Goal: Task Accomplishment & Management: Complete application form

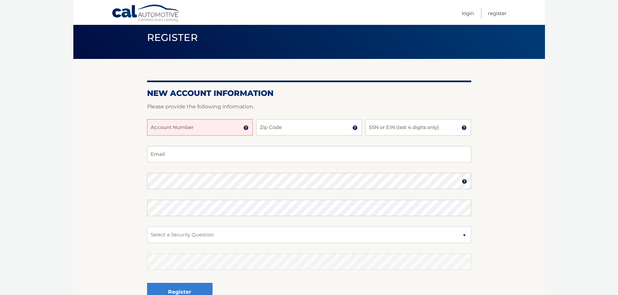
scroll to position [33, 0]
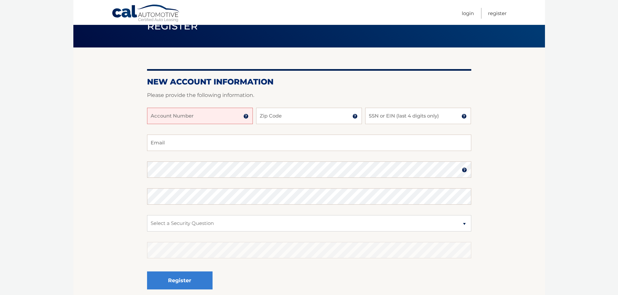
click at [247, 117] on img at bounding box center [246, 116] width 5 height 5
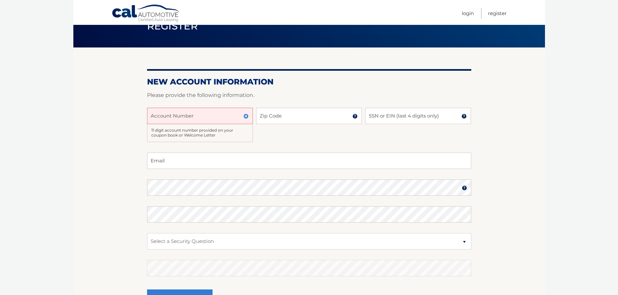
click at [247, 117] on img at bounding box center [246, 116] width 5 height 5
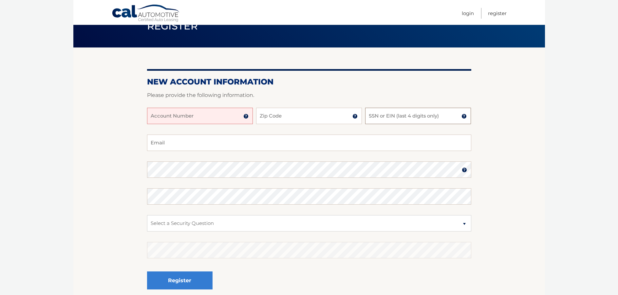
click at [387, 119] on input "SSN or EIN (last 4 digits only)" at bounding box center [418, 116] width 106 height 16
click at [356, 117] on img at bounding box center [355, 116] width 5 height 5
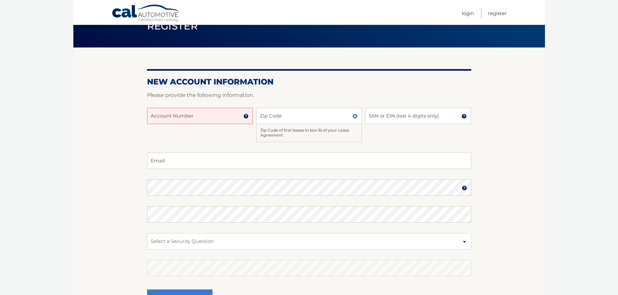
click at [356, 117] on img at bounding box center [355, 116] width 5 height 5
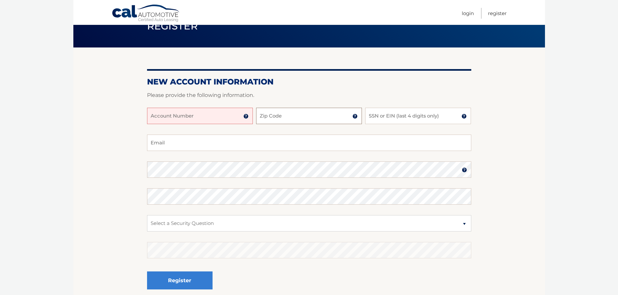
click at [314, 121] on input "Zip Code" at bounding box center [309, 116] width 106 height 16
click at [418, 120] on input "SSN or EIN (last 4 digits only)" at bounding box center [418, 116] width 106 height 16
click at [298, 113] on input "Zip Code" at bounding box center [309, 116] width 106 height 16
type input "33013"
click at [406, 117] on input "SSN or EIN (last 4 digits only)" at bounding box center [418, 116] width 106 height 16
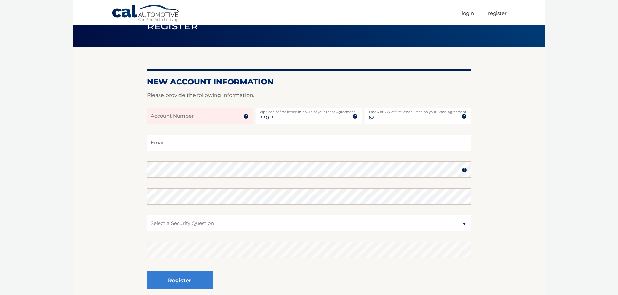
type input "6"
type input "0209"
click at [173, 147] on input "Email" at bounding box center [309, 143] width 324 height 16
type input "[EMAIL_ADDRESS][DOMAIN_NAME]"
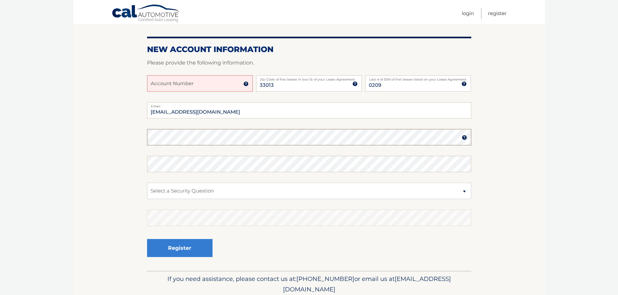
scroll to position [66, 0]
click at [215, 134] on label "Password" at bounding box center [309, 131] width 324 height 5
click at [128, 136] on section "New Account Information Please provide the following information. Account Numbe…" at bounding box center [309, 143] width 472 height 256
click at [162, 190] on select "Select a Security Question What was the name of your elementary school? What is…" at bounding box center [309, 191] width 324 height 16
select select "2"
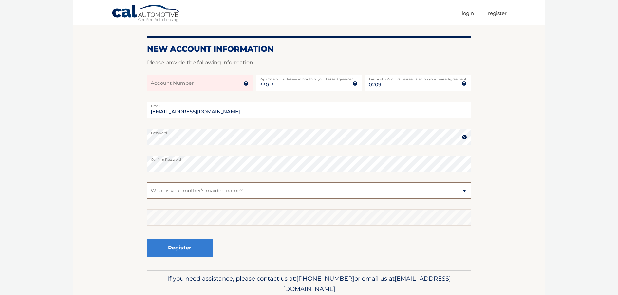
click at [147, 183] on select "Select a Security Question What was the name of your elementary school? What is…" at bounding box center [309, 191] width 324 height 16
click at [200, 250] on button "Register" at bounding box center [180, 248] width 66 height 18
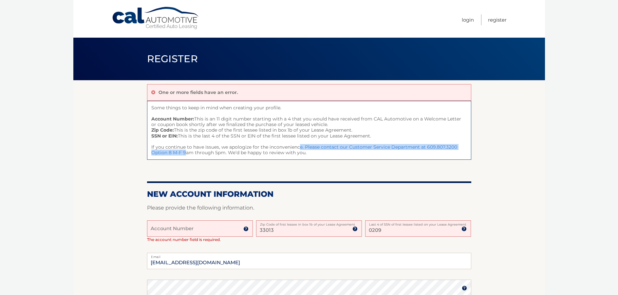
drag, startPoint x: 154, startPoint y: 151, endPoint x: 310, endPoint y: 142, distance: 155.9
click at [283, 144] on span "Some things to keep in mind when creating your profile. Account Number: This is…" at bounding box center [309, 130] width 324 height 59
click at [411, 164] on div "One or more fields have an error. Some things to keep in mind when creating you…" at bounding box center [309, 251] width 324 height 342
drag, startPoint x: 454, startPoint y: 148, endPoint x: 424, endPoint y: 148, distance: 29.8
click at [424, 148] on span "Some things to keep in mind when creating your profile. Account Number: This is…" at bounding box center [309, 130] width 324 height 59
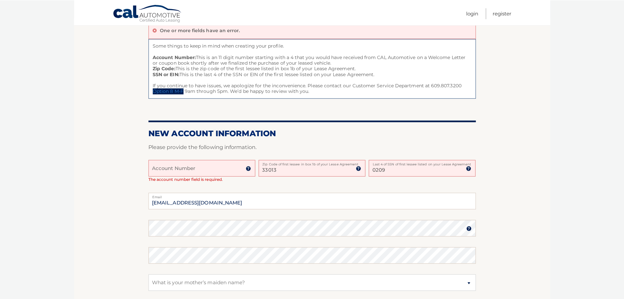
scroll to position [66, 0]
